Goal: Transaction & Acquisition: Purchase product/service

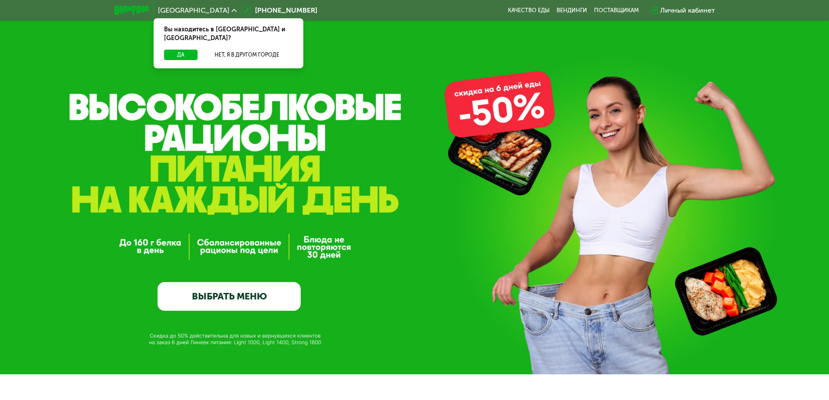
click at [764, 151] on div "GrowFood — доставка правильного питания ВЫБРАТЬ МЕНЮ" at bounding box center [414, 221] width 829 height 178
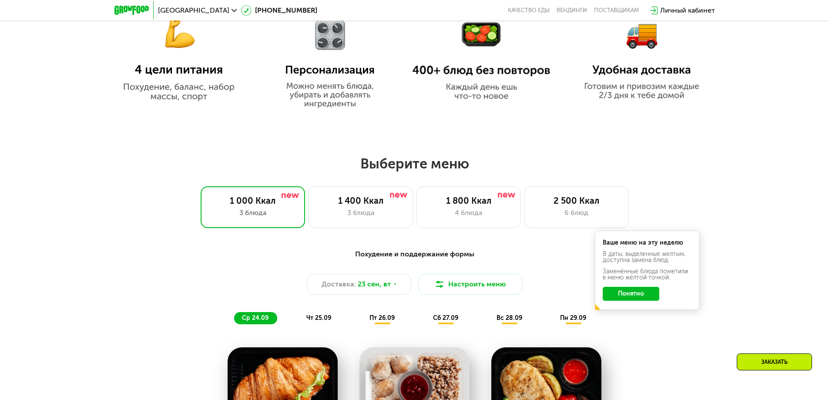
scroll to position [609, 0]
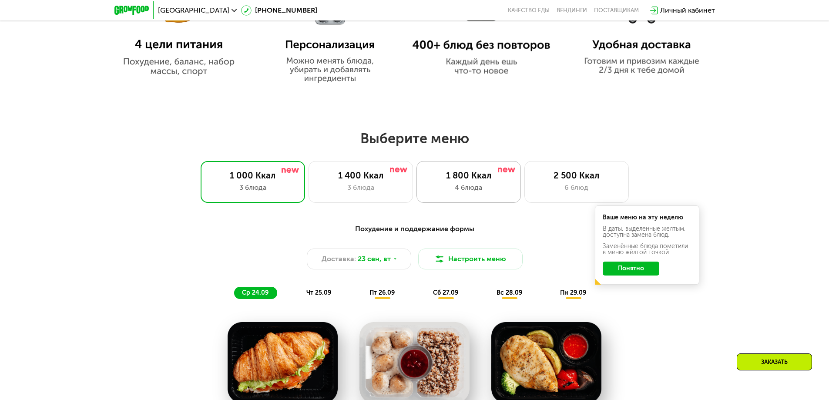
click at [486, 199] on div "1 800 Ккал 4 блюда" at bounding box center [468, 182] width 104 height 42
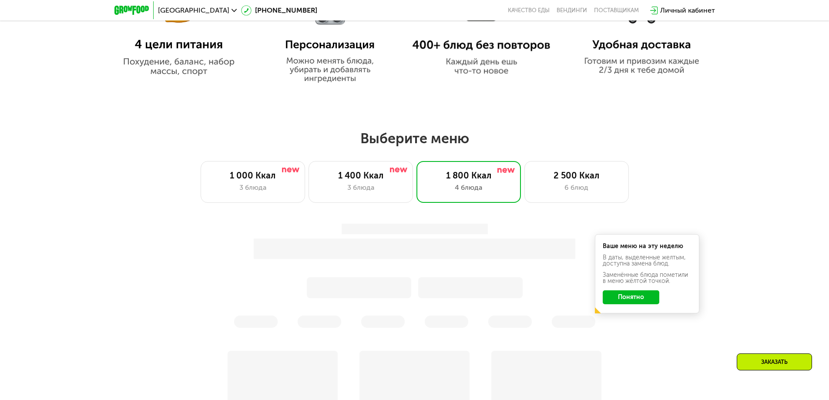
click at [641, 300] on button "Понятно" at bounding box center [631, 297] width 57 height 14
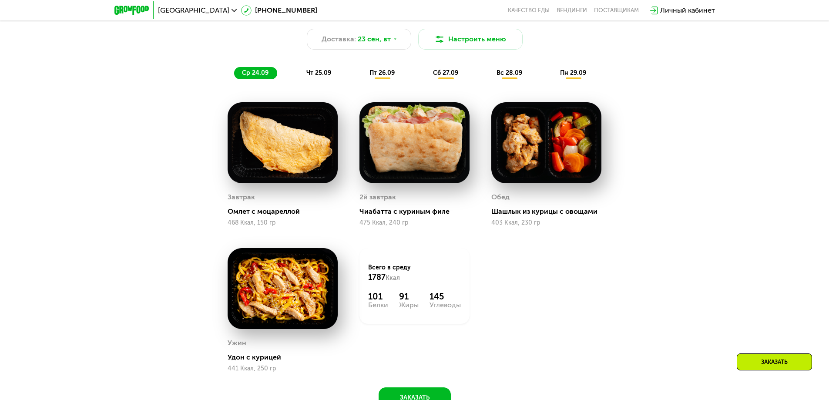
scroll to position [827, 0]
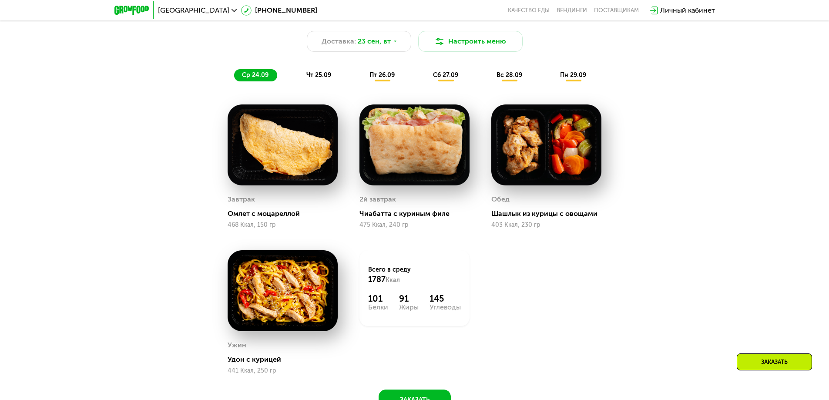
click at [315, 87] on div "Сбалансированное питание на каждый день Доставка: [DATE] [GEOGRAPHIC_DATA] меню…" at bounding box center [415, 44] width 526 height 86
click at [317, 79] on span "чт 25.09" at bounding box center [318, 74] width 25 height 7
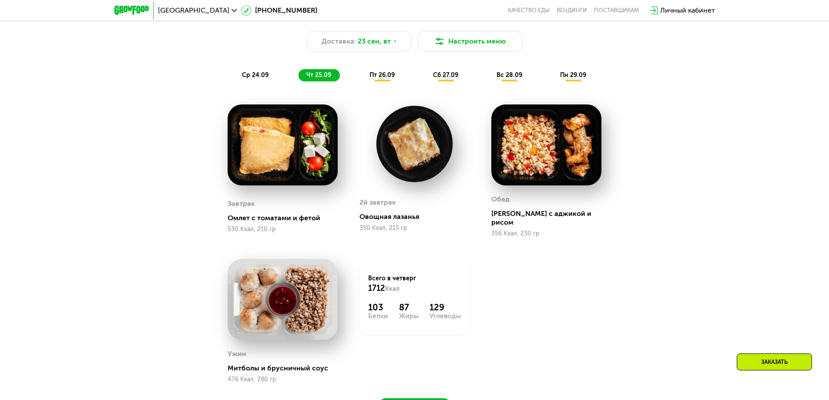
click at [389, 79] on span "пт 26.09" at bounding box center [381, 74] width 25 height 7
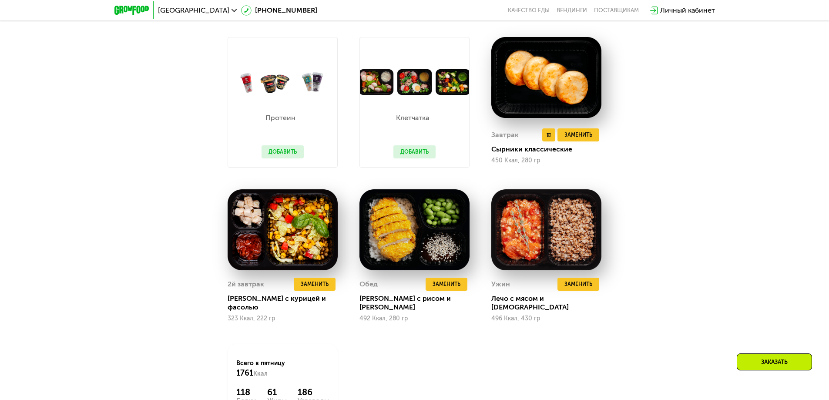
scroll to position [870, 0]
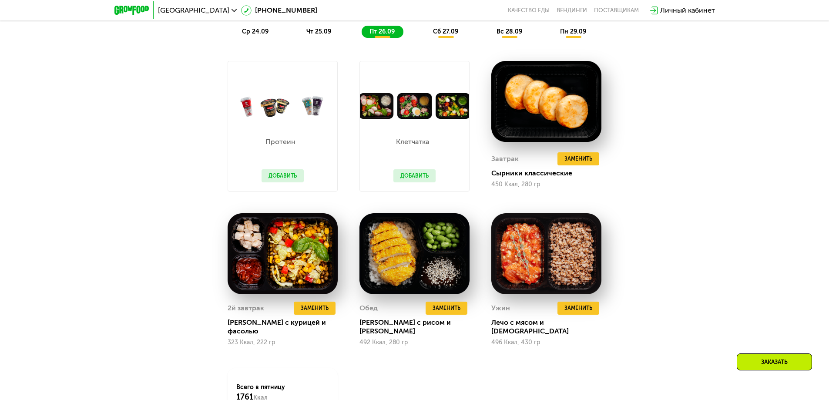
click at [452, 35] on span "сб 27.09" at bounding box center [445, 31] width 25 height 7
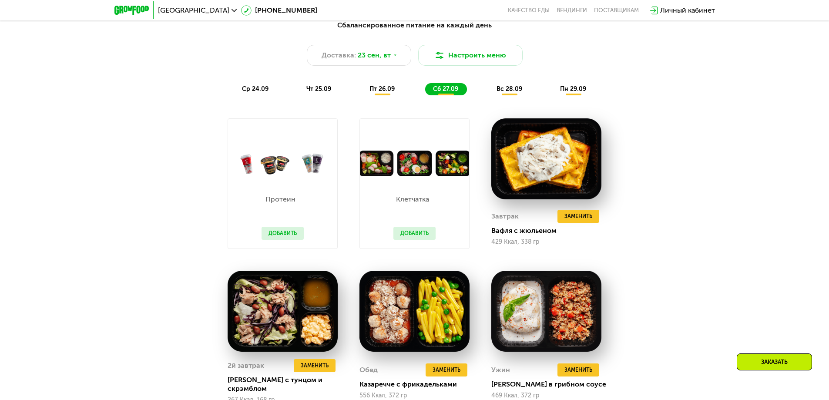
scroll to position [783, 0]
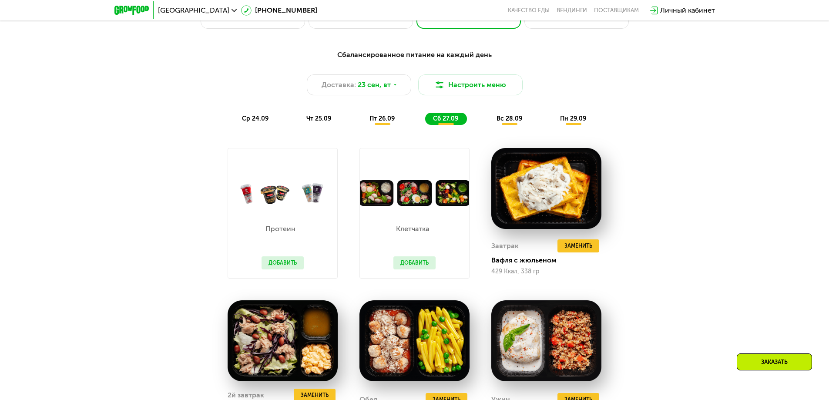
click at [520, 128] on div "Сбалансированное питание на каждый день Доставка: [DATE] [GEOGRAPHIC_DATA] меню…" at bounding box center [415, 87] width 526 height 86
click at [515, 122] on span "вс 28.09" at bounding box center [509, 118] width 26 height 7
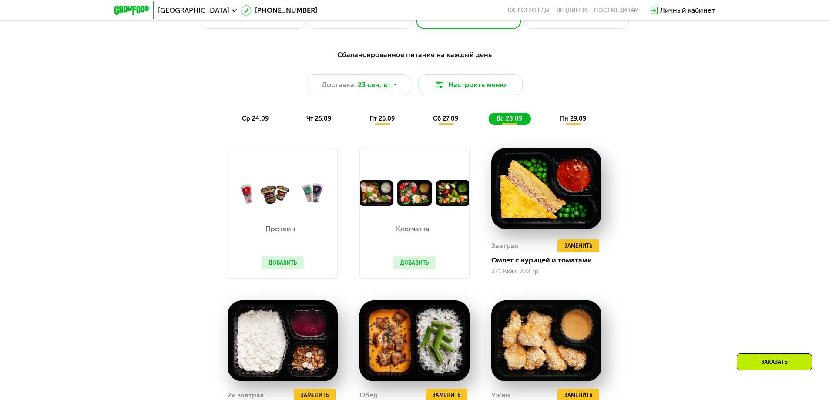
click at [567, 121] on span "пн 29.09" at bounding box center [573, 118] width 26 height 7
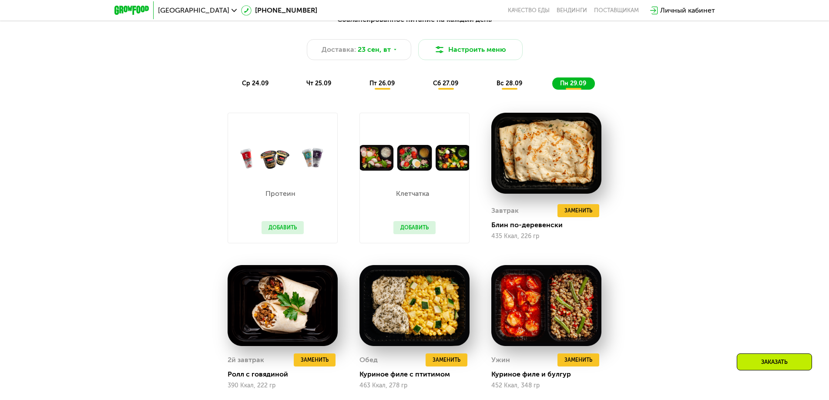
scroll to position [914, 0]
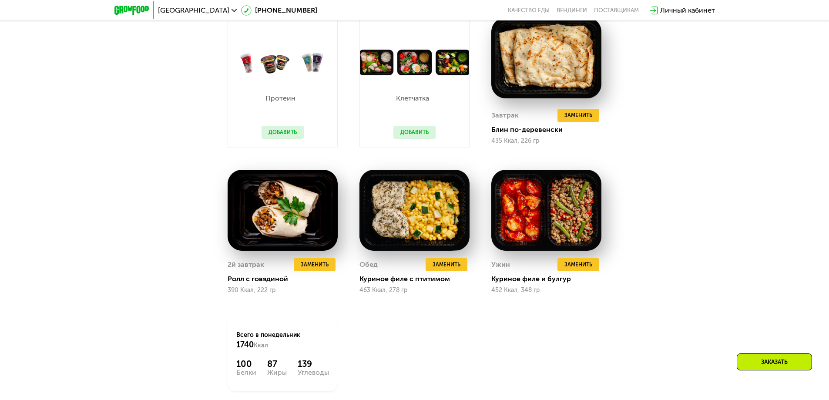
click at [419, 135] on button "Добавить" at bounding box center [414, 132] width 42 height 13
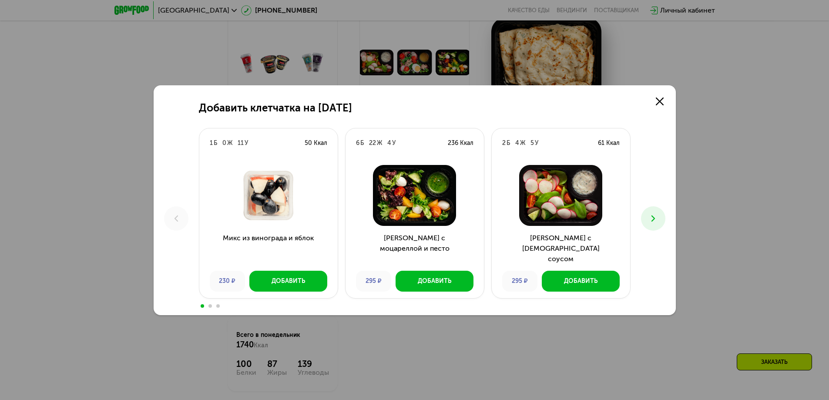
click at [654, 212] on button at bounding box center [653, 218] width 24 height 24
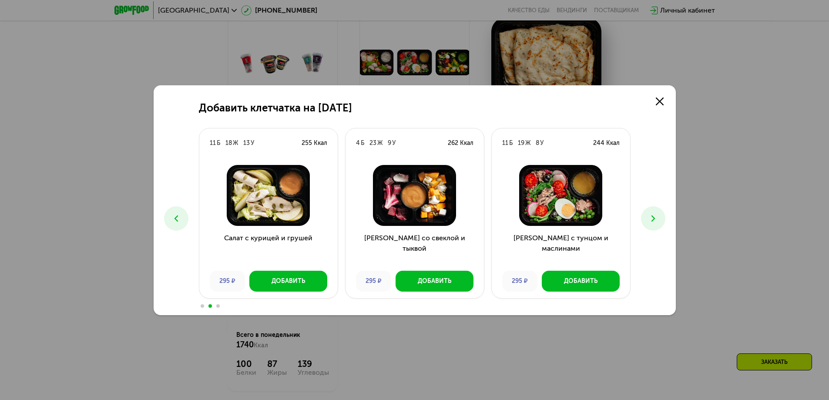
click at [183, 218] on button at bounding box center [176, 218] width 24 height 24
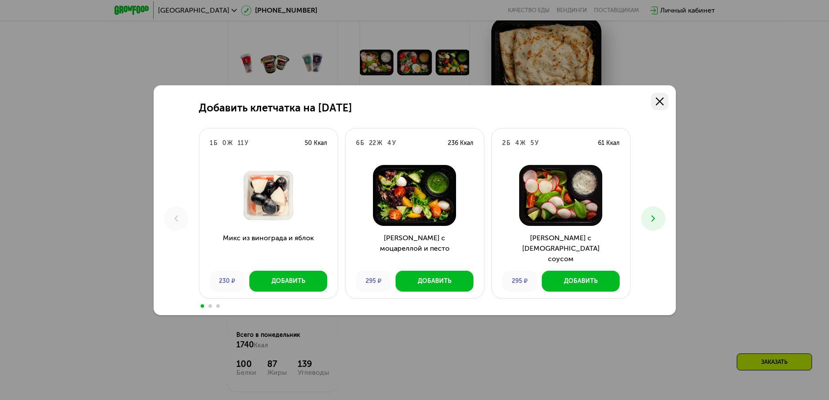
click at [663, 104] on link at bounding box center [659, 101] width 17 height 17
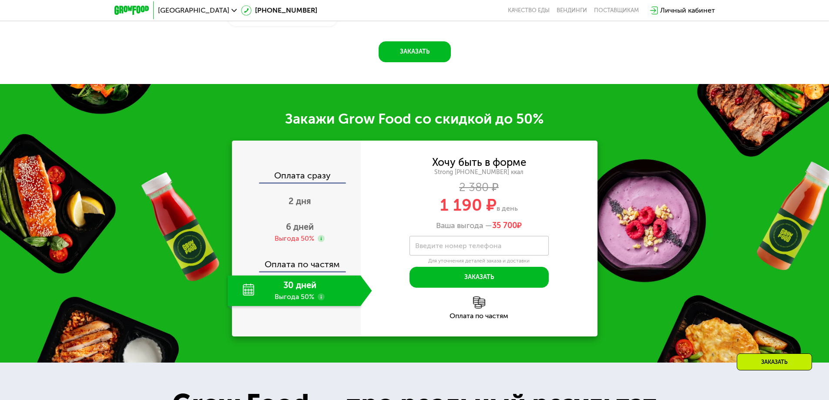
scroll to position [1305, 0]
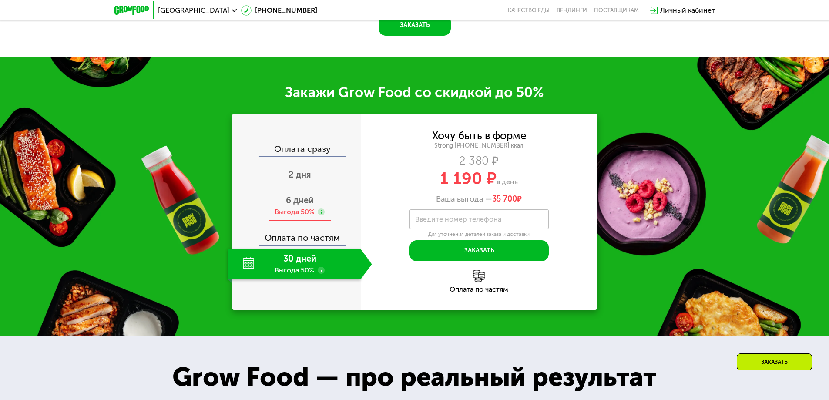
click at [292, 205] on span "6 дней" at bounding box center [300, 200] width 28 height 10
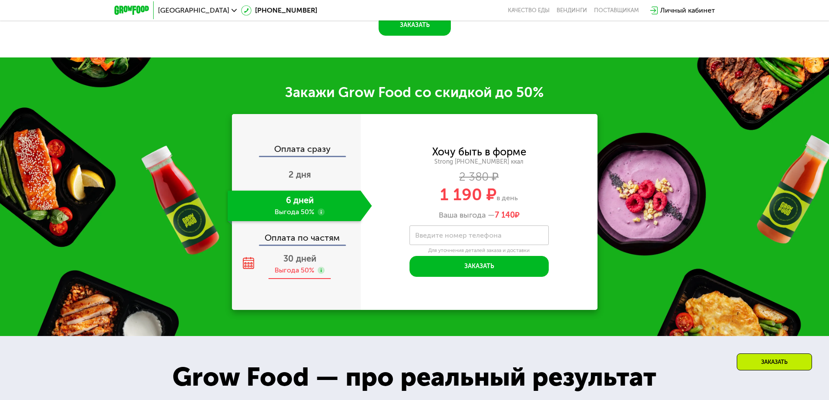
click at [297, 256] on span "30 дней" at bounding box center [299, 258] width 33 height 10
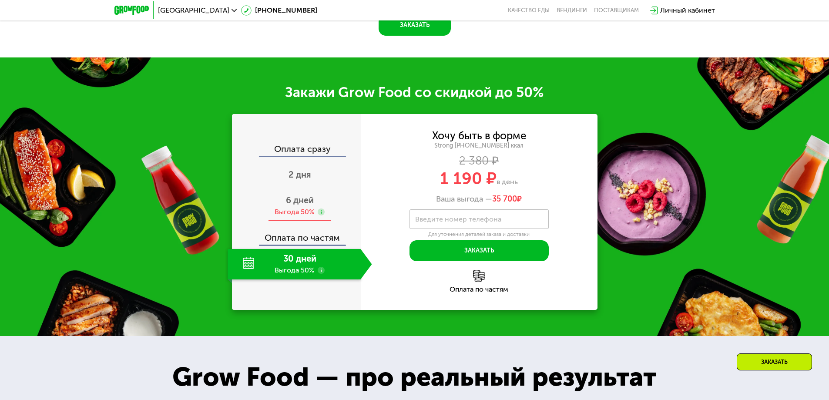
click at [277, 207] on div "6 дней Выгода 50%" at bounding box center [300, 206] width 144 height 30
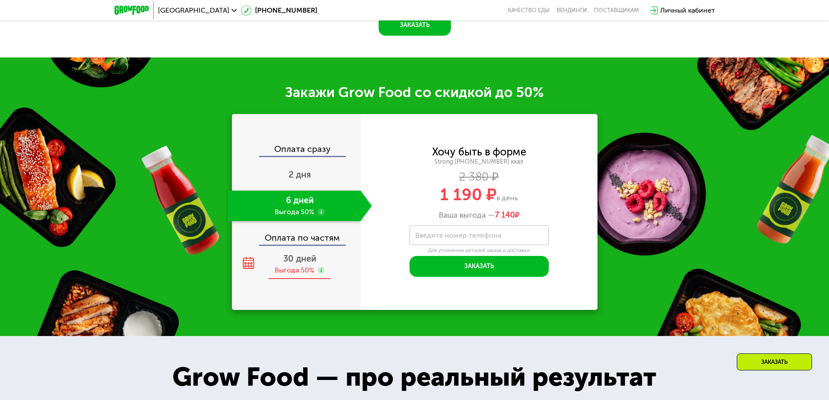
click at [292, 278] on div "30 дней Выгода 50%" at bounding box center [300, 264] width 144 height 30
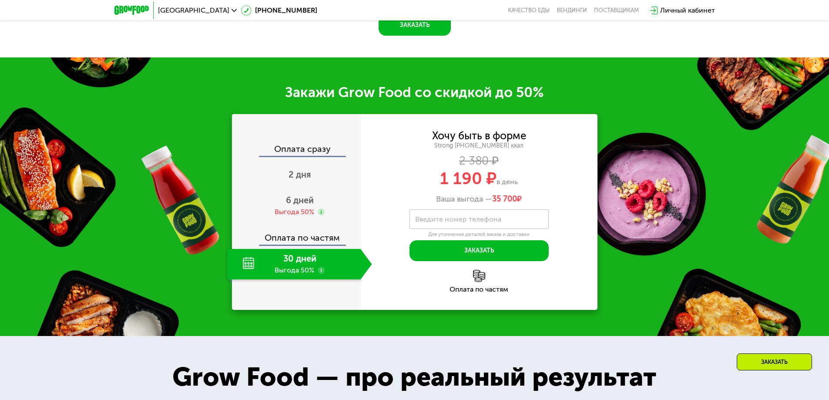
click at [480, 286] on div "Оплата по частям" at bounding box center [479, 281] width 237 height 23
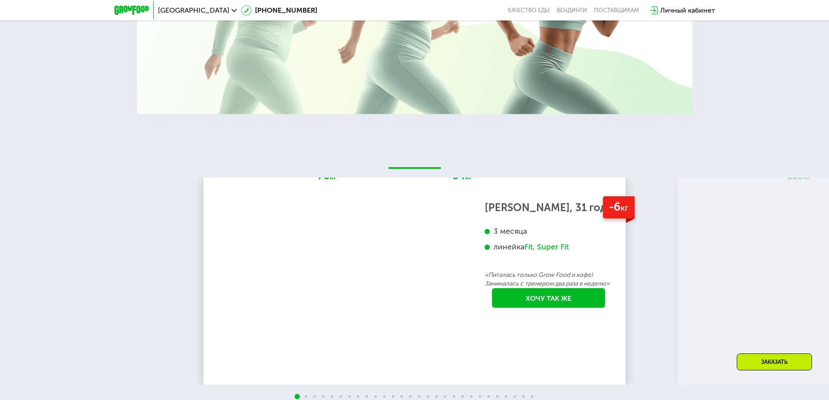
scroll to position [1958, 0]
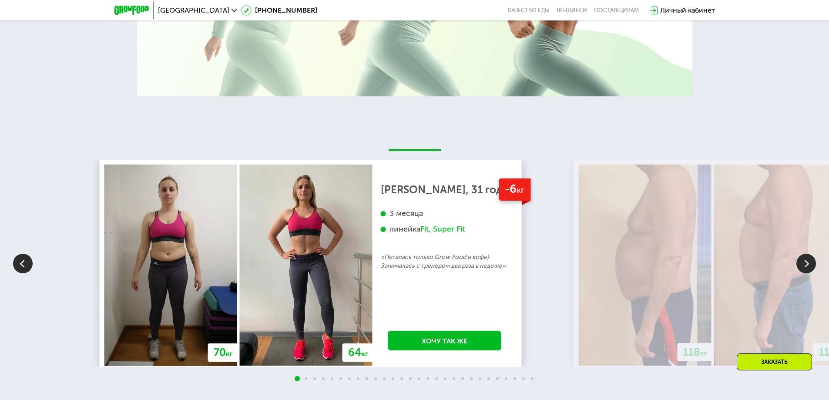
click at [574, 255] on div "118 кг 113 кг -5 кг [PERSON_NAME], 56 лет 3 недели «Каждый день просыпался и мн…" at bounding box center [785, 263] width 422 height 207
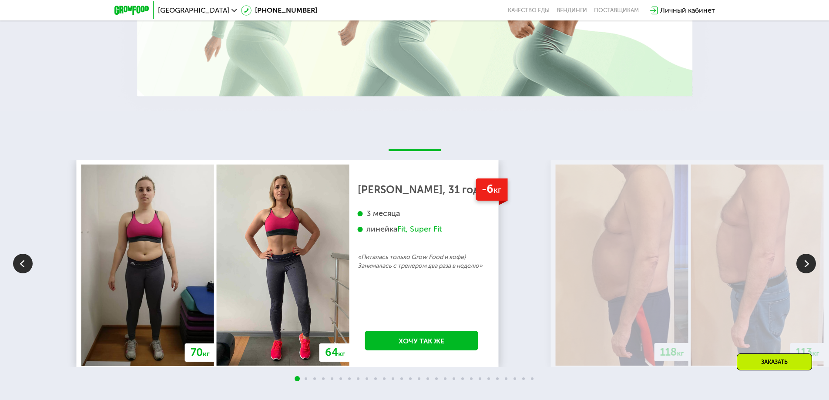
click at [556, 299] on img at bounding box center [622, 264] width 133 height 201
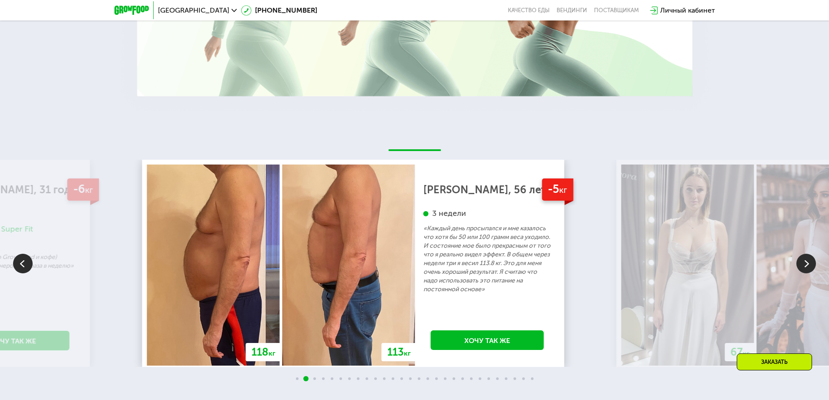
click at [433, 260] on p "«Каждый день просыпался и мне казалось что хотя бы 50 или 100 грамм веса уходил…" at bounding box center [487, 259] width 128 height 70
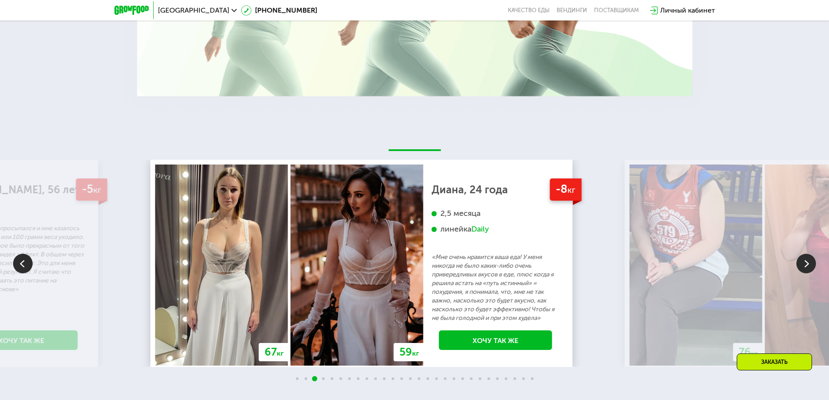
click at [423, 265] on div "-8 кг [PERSON_NAME], 24 года 2,5 месяца линейка Daily «Мне очень нравится ваша …" at bounding box center [495, 264] width 144 height 201
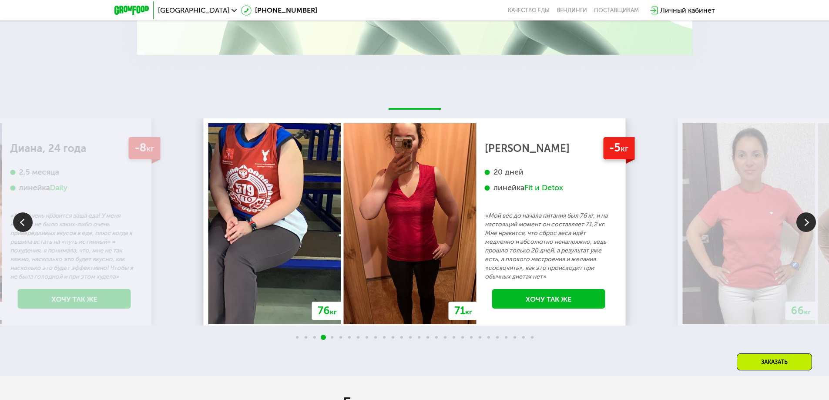
scroll to position [2001, 0]
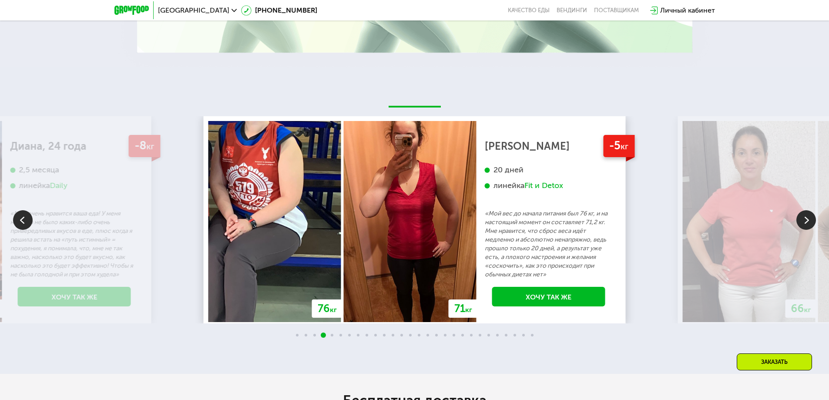
click at [485, 253] on p "«Мой вес до начала питания был 76 кг, и на настоящий момент он составляет 71,2 …" at bounding box center [549, 244] width 128 height 70
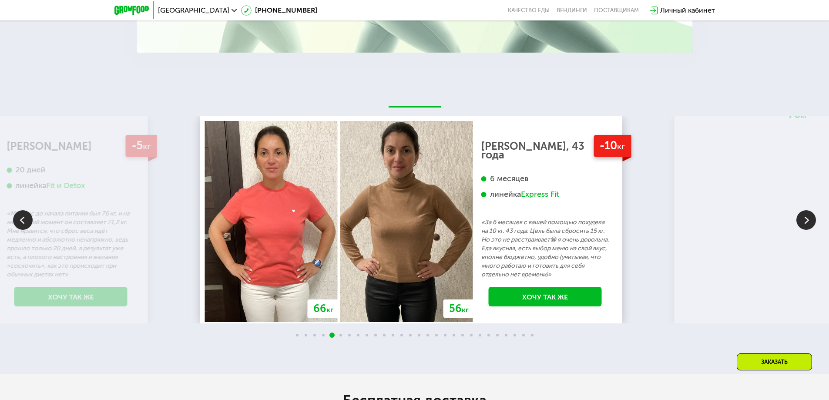
click at [481, 245] on p "«За 6 месяцев с вашей помощью похудела на 10 кг. 43 года. Цель была сбросить 15…" at bounding box center [545, 248] width 128 height 61
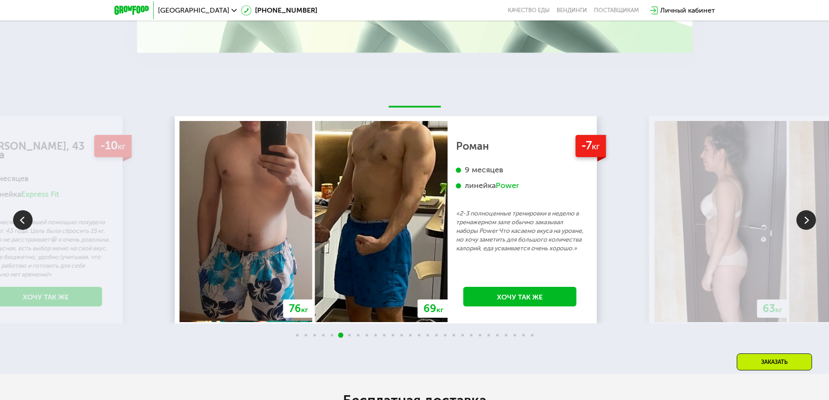
click at [360, 238] on img at bounding box center [381, 221] width 133 height 201
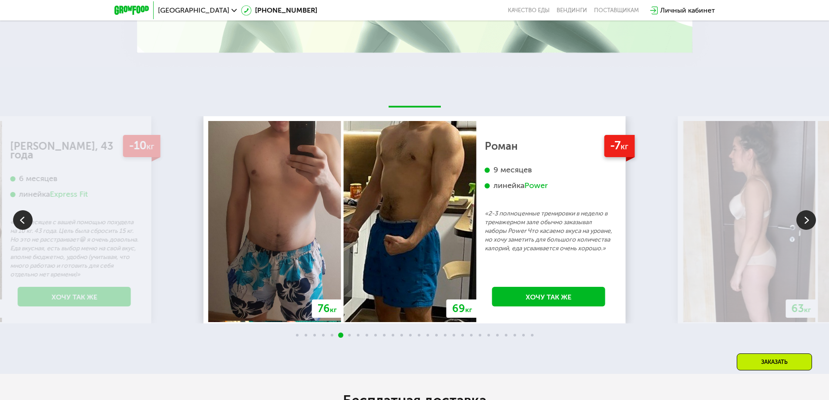
click at [485, 247] on p "«2-3 полноценные тренировки в неделю в тренажерном зале обычно заказывал наборы…" at bounding box center [549, 231] width 128 height 44
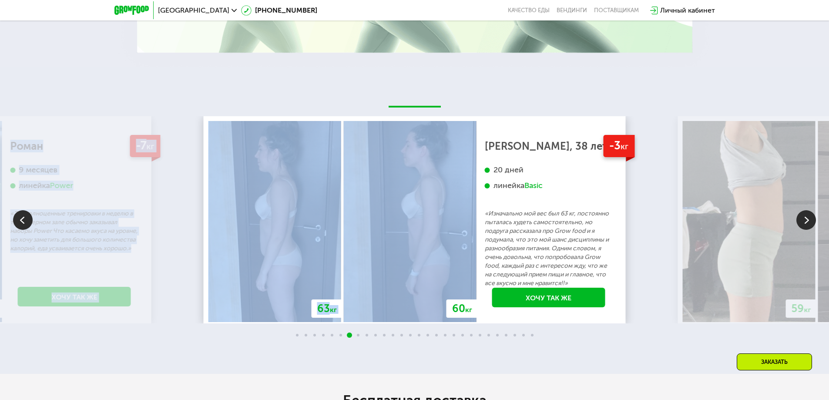
drag, startPoint x: 659, startPoint y: 219, endPoint x: 407, endPoint y: 209, distance: 252.1
click at [434, 214] on div "70 кг 64 кг -6 кг [PERSON_NAME], 31 год 3 месяца линейка Fit, Super Fit «Питала…" at bounding box center [414, 219] width 829 height 207
click at [644, 229] on div "70 кг 64 кг -6 кг [PERSON_NAME], 31 год 3 месяца линейка Fit, Super Fit «Питала…" at bounding box center [414, 219] width 829 height 207
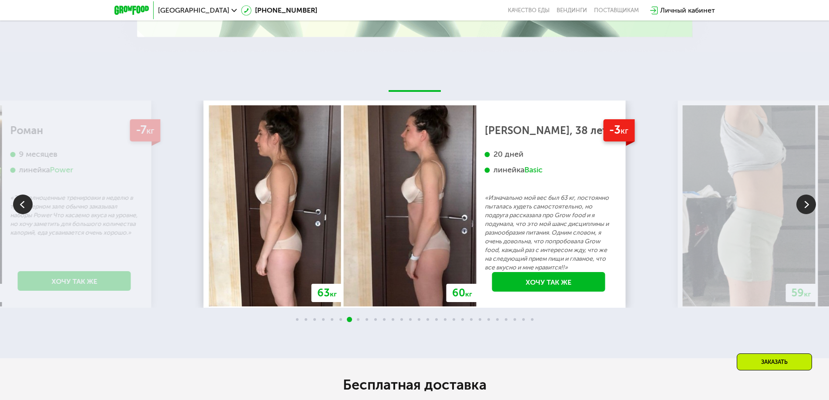
scroll to position [2045, 0]
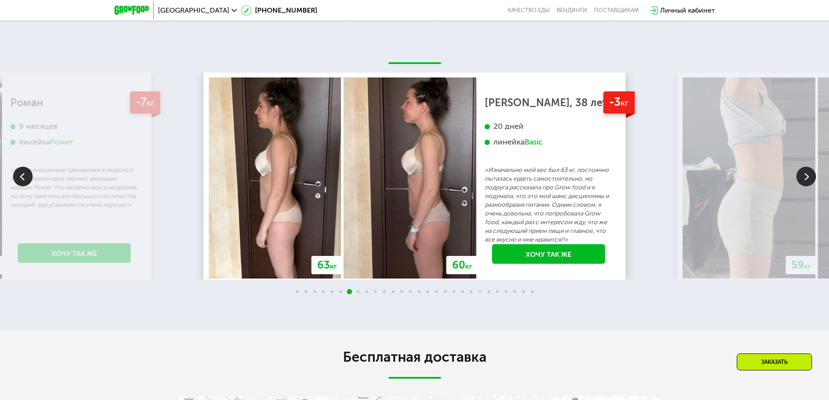
click at [810, 181] on img at bounding box center [806, 177] width 20 height 20
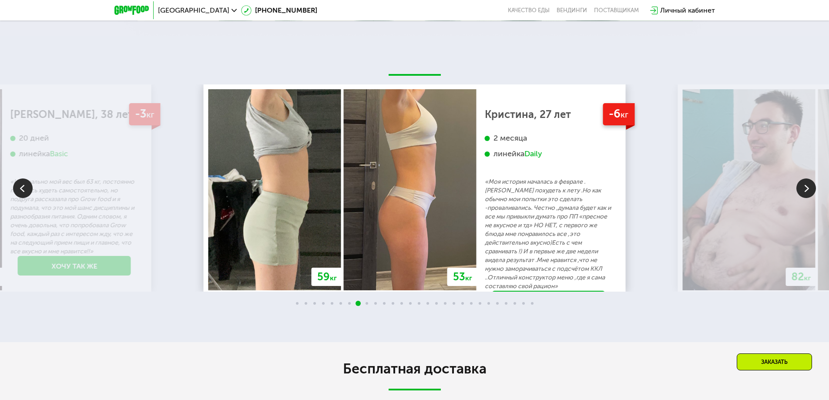
scroll to position [2001, 0]
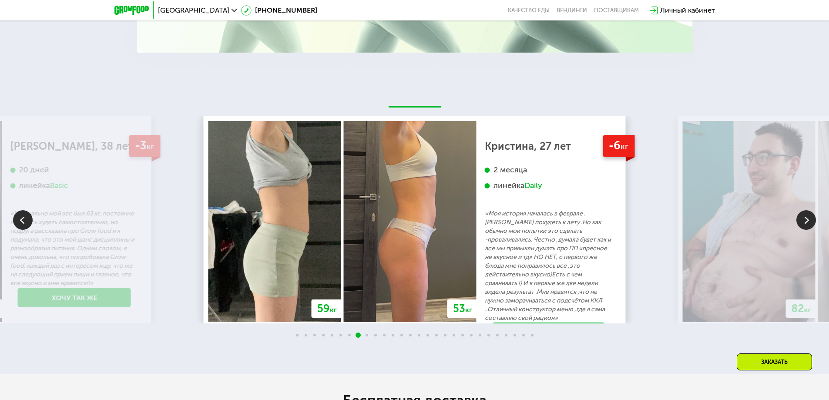
click at [807, 217] on img at bounding box center [806, 220] width 20 height 20
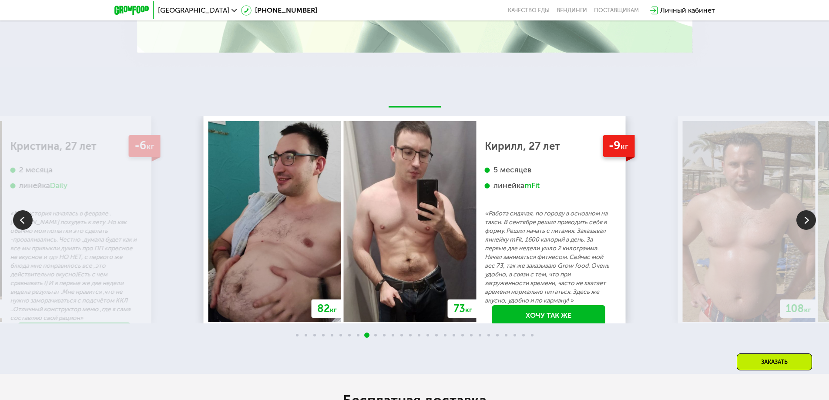
click at [801, 223] on img at bounding box center [806, 220] width 20 height 20
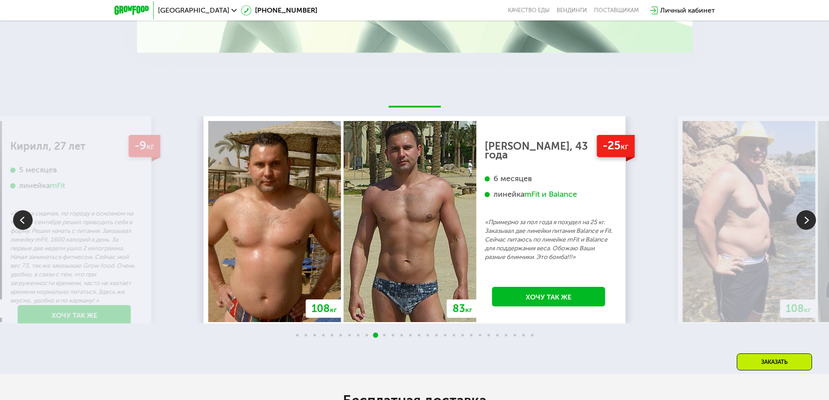
click at [808, 225] on img at bounding box center [806, 220] width 20 height 20
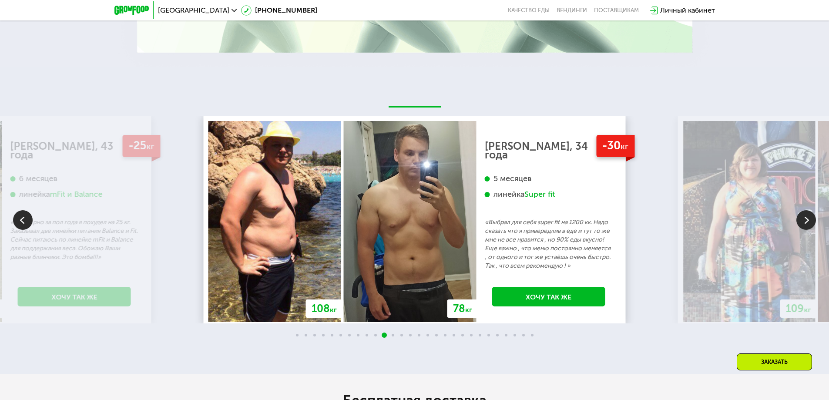
click at [799, 220] on img at bounding box center [806, 220] width 20 height 20
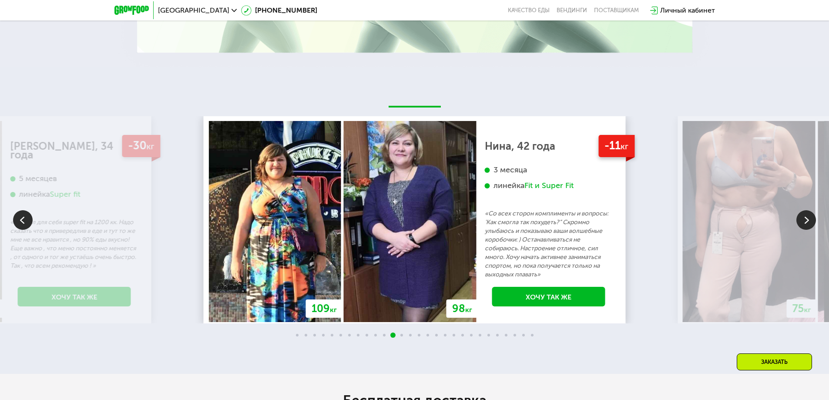
click at [798, 219] on img at bounding box center [806, 220] width 20 height 20
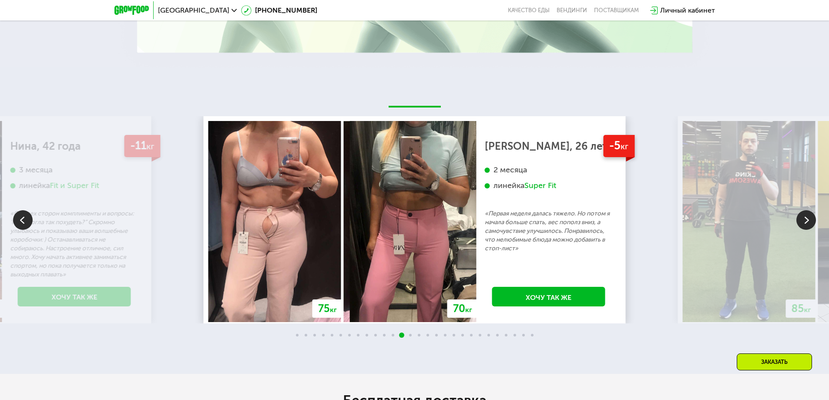
click at [798, 219] on img at bounding box center [806, 220] width 20 height 20
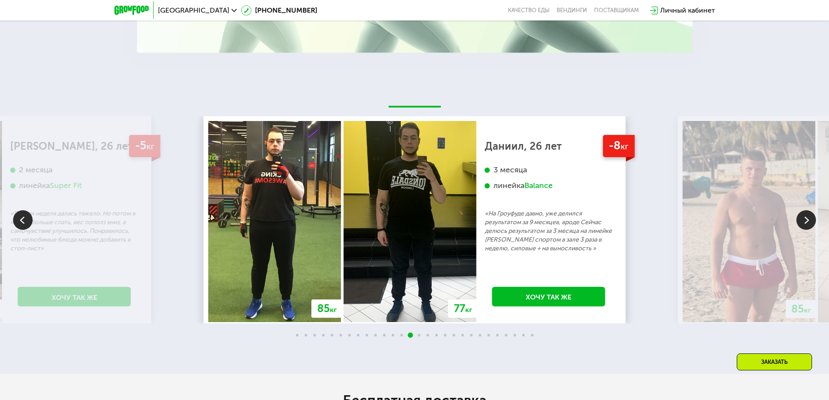
click at [21, 224] on img at bounding box center [23, 220] width 20 height 20
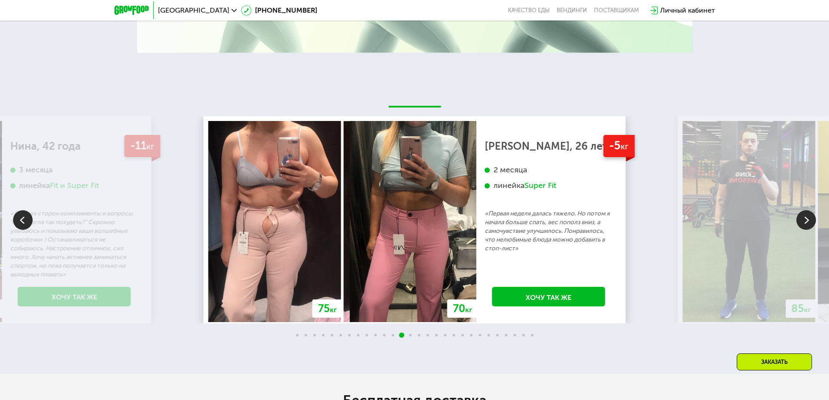
click at [804, 219] on img at bounding box center [806, 220] width 20 height 20
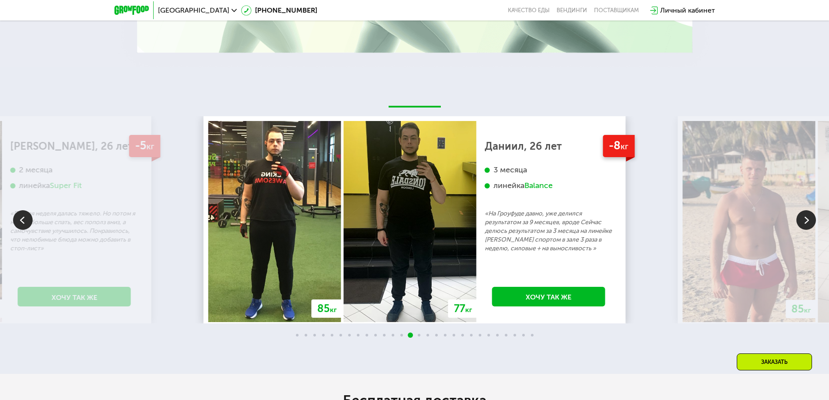
click at [804, 219] on img at bounding box center [806, 220] width 20 height 20
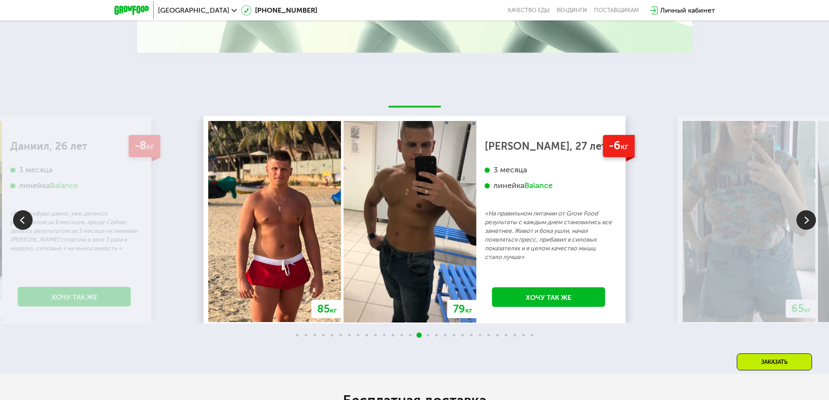
click at [804, 219] on img at bounding box center [806, 220] width 20 height 20
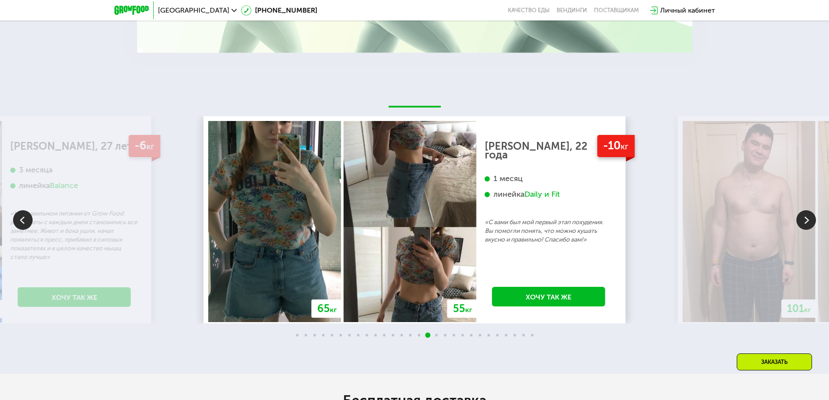
click at [803, 219] on img at bounding box center [806, 220] width 20 height 20
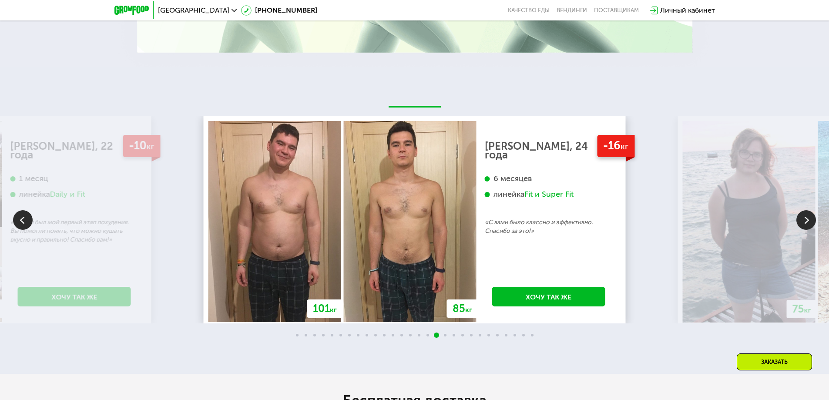
click at [803, 219] on img at bounding box center [806, 220] width 20 height 20
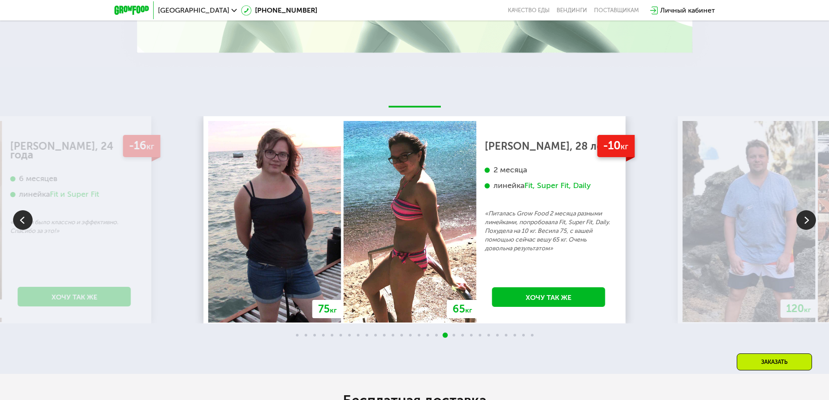
click at [802, 219] on img at bounding box center [806, 220] width 20 height 20
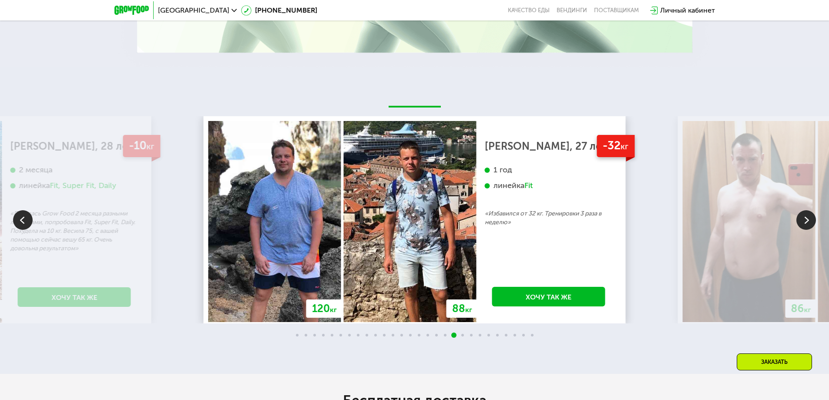
click at [802, 219] on img at bounding box center [806, 220] width 20 height 20
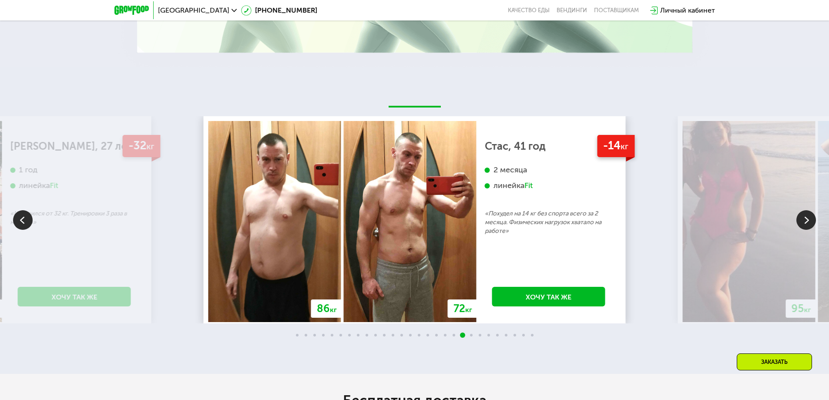
click at [801, 218] on img at bounding box center [806, 220] width 20 height 20
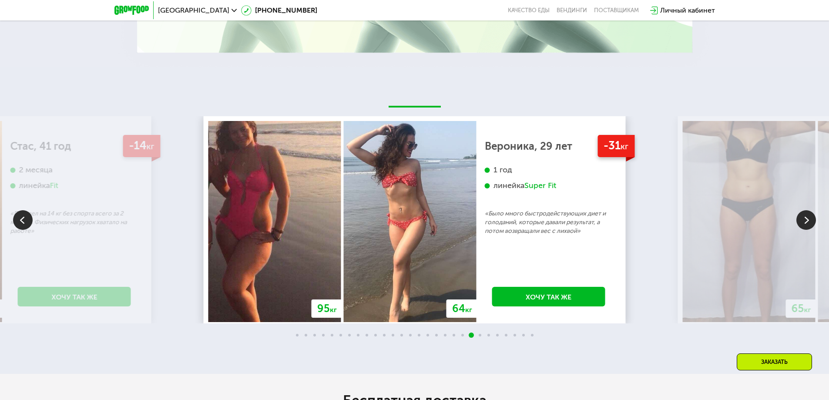
click at [799, 218] on img at bounding box center [806, 220] width 20 height 20
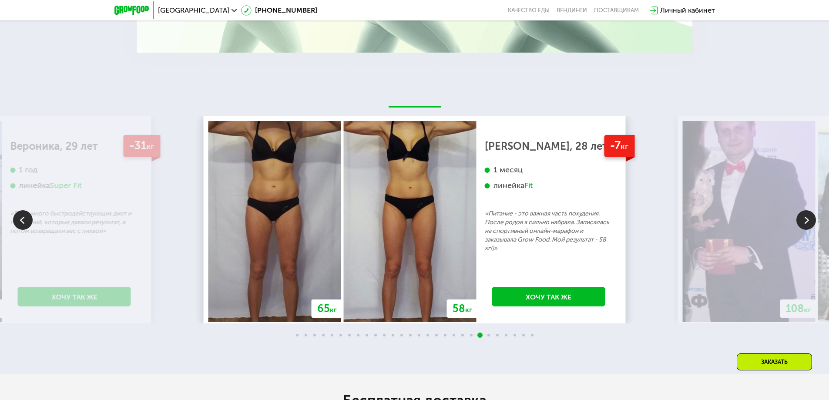
click at [16, 221] on img at bounding box center [23, 220] width 20 height 20
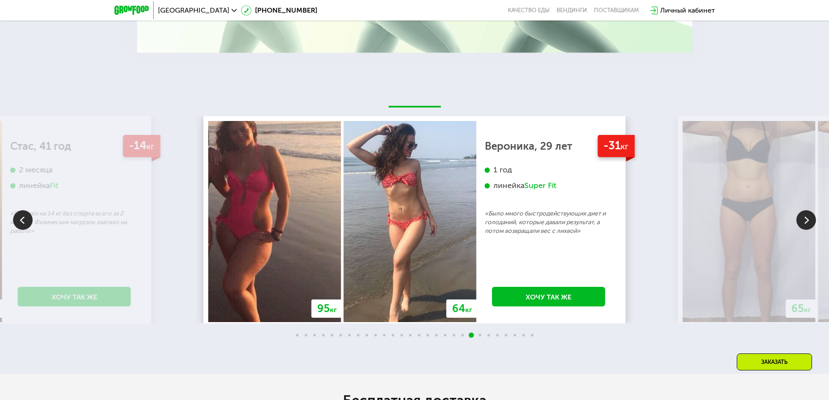
click at [811, 219] on img at bounding box center [806, 220] width 20 height 20
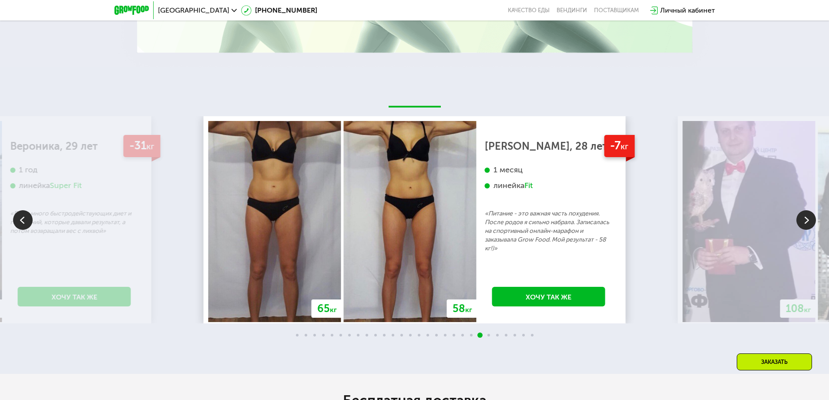
click at [801, 221] on img at bounding box center [806, 220] width 20 height 20
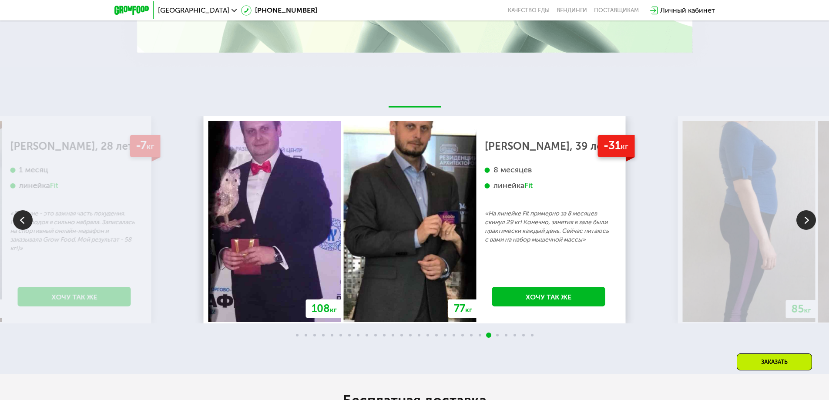
click at [814, 230] on img at bounding box center [806, 220] width 20 height 20
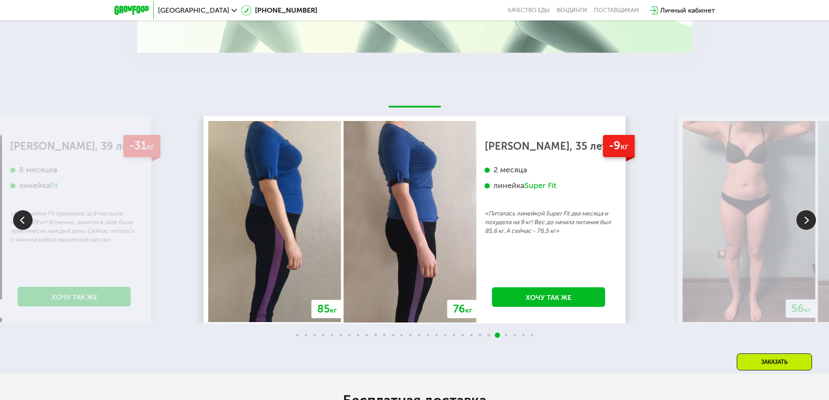
click at [808, 229] on img at bounding box center [806, 220] width 20 height 20
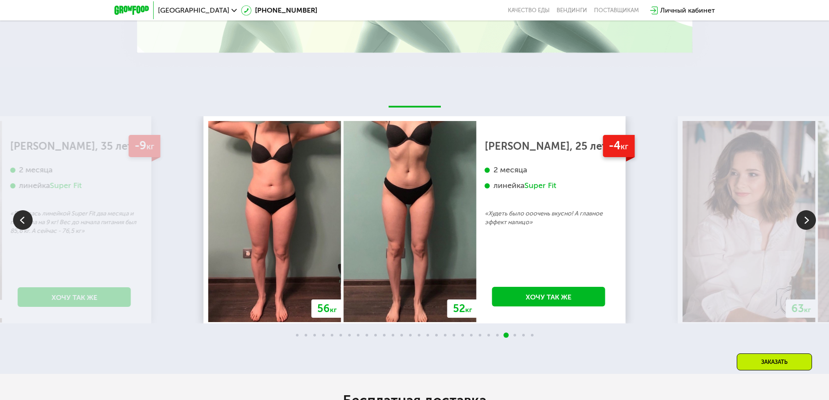
click at [804, 227] on img at bounding box center [806, 220] width 20 height 20
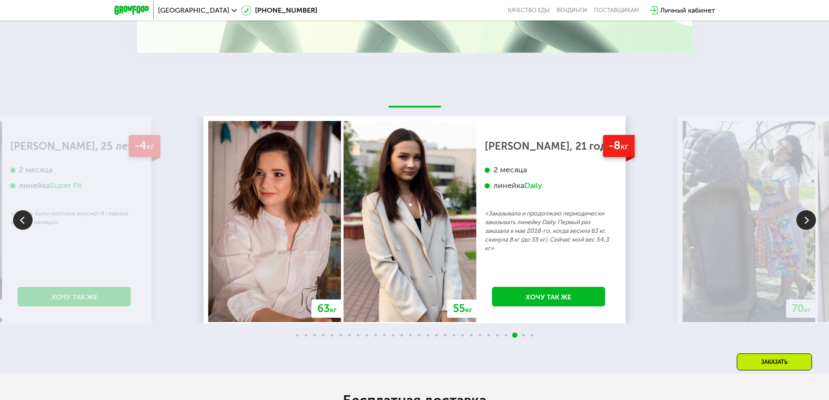
click at [804, 227] on img at bounding box center [806, 220] width 20 height 20
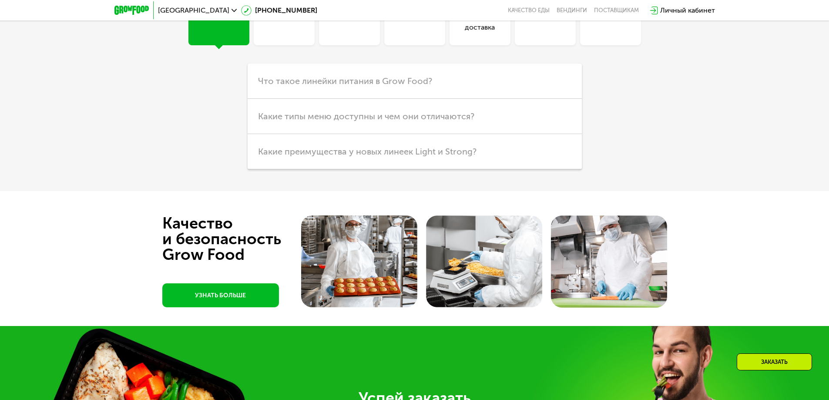
scroll to position [2958, 0]
